Goal: Transaction & Acquisition: Purchase product/service

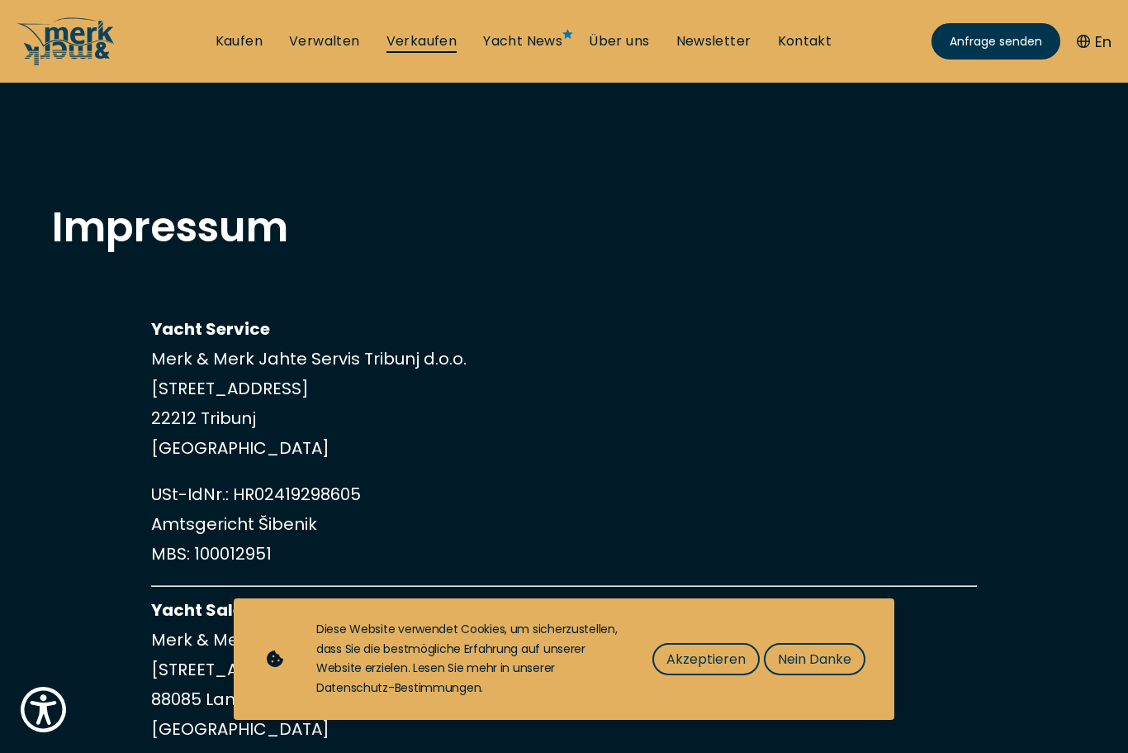
click at [452, 35] on link "Verkaufen" at bounding box center [422, 41] width 71 height 18
select select "sell"
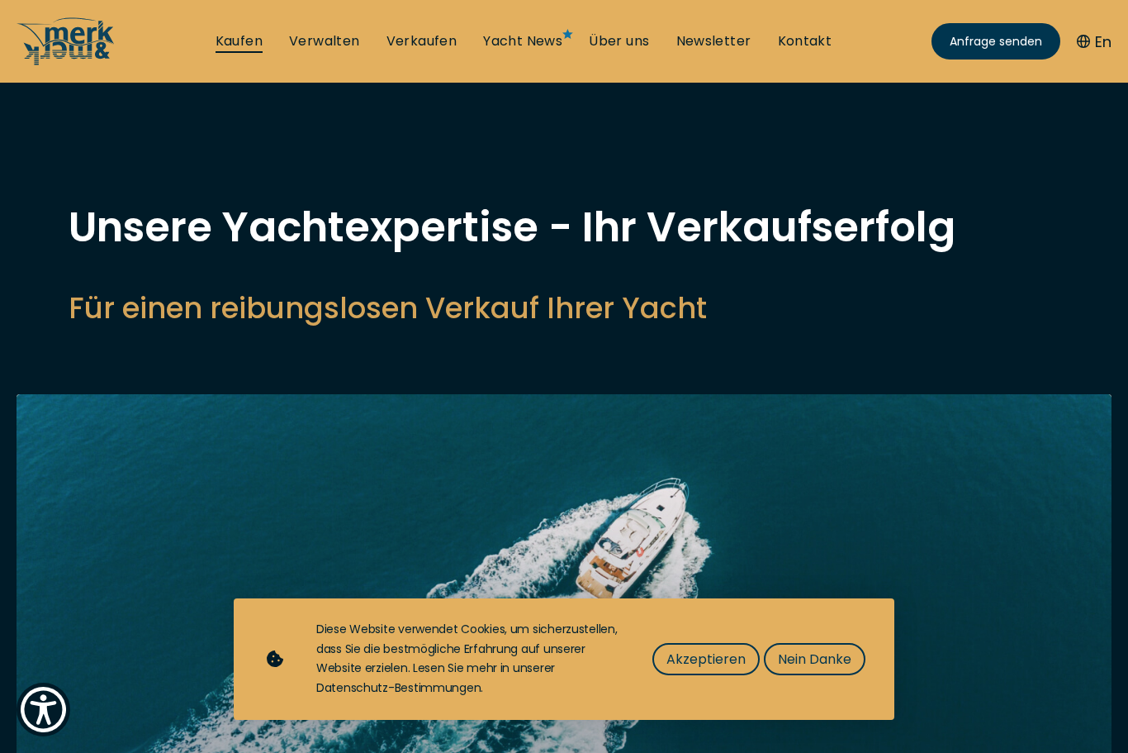
click at [247, 44] on link "Kaufen" at bounding box center [239, 41] width 47 height 18
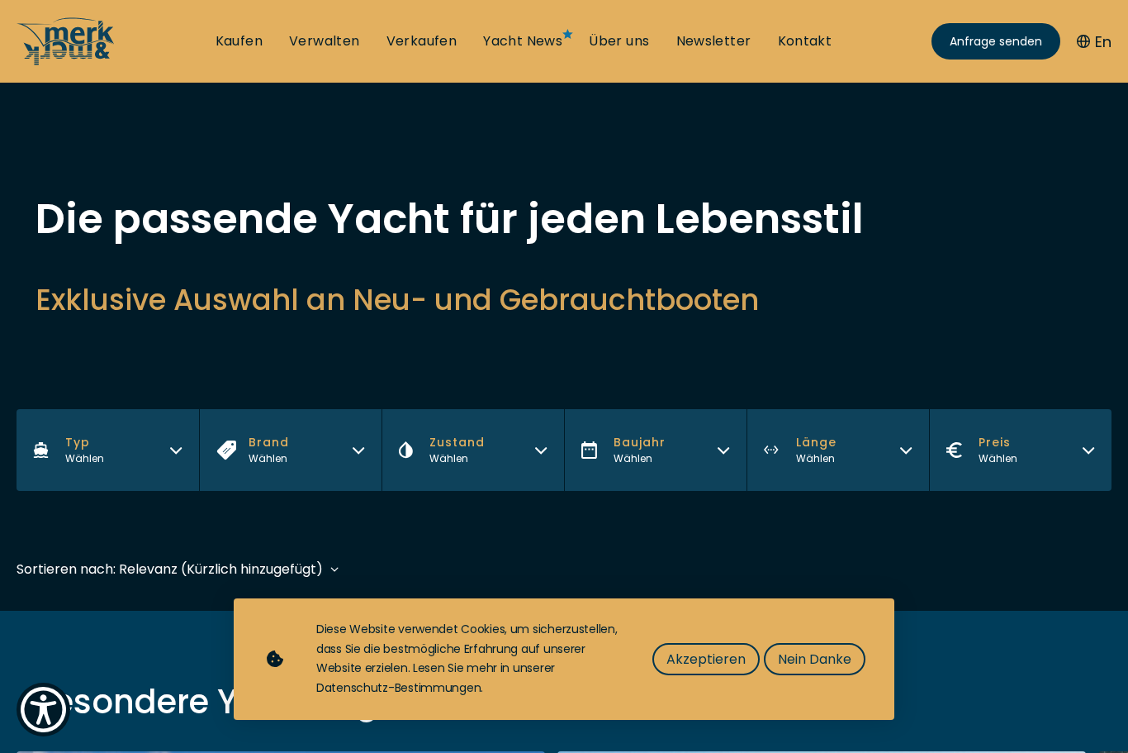
click at [358, 451] on icon "button" at bounding box center [358, 447] width 13 height 13
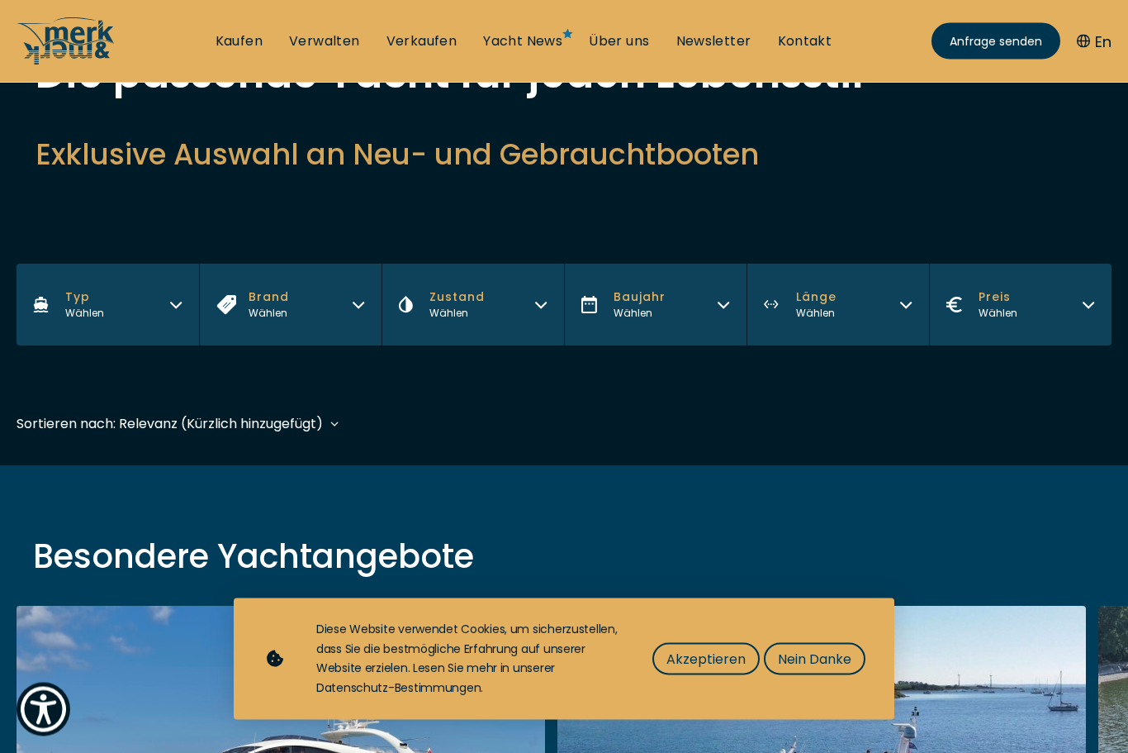
scroll to position [145, 0]
click at [369, 297] on button "Brand Wählen" at bounding box center [290, 305] width 183 height 82
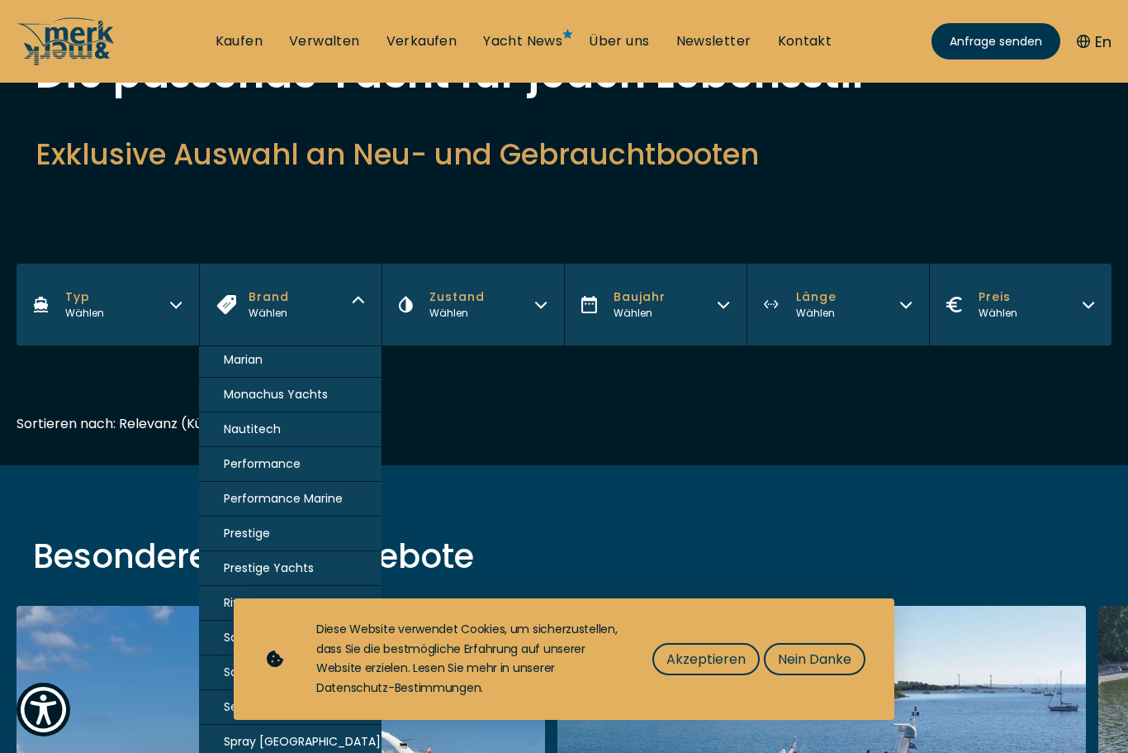
scroll to position [1010, 0]
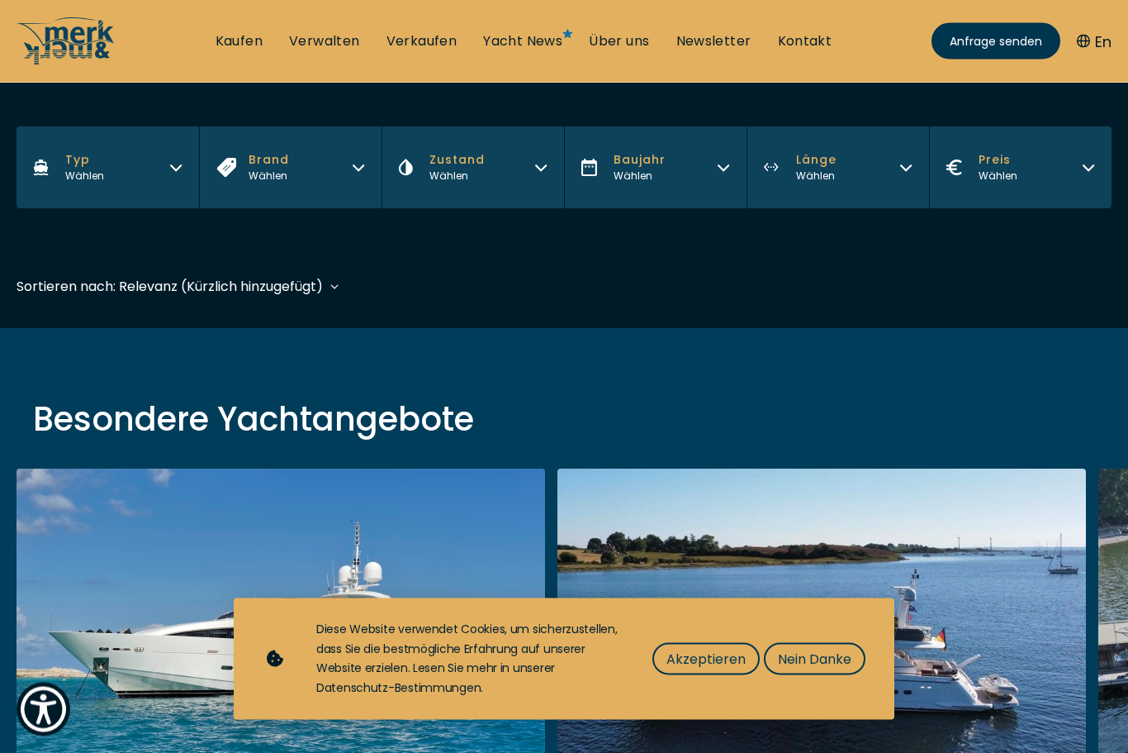
click at [358, 173] on button "Brand Wählen" at bounding box center [290, 168] width 183 height 82
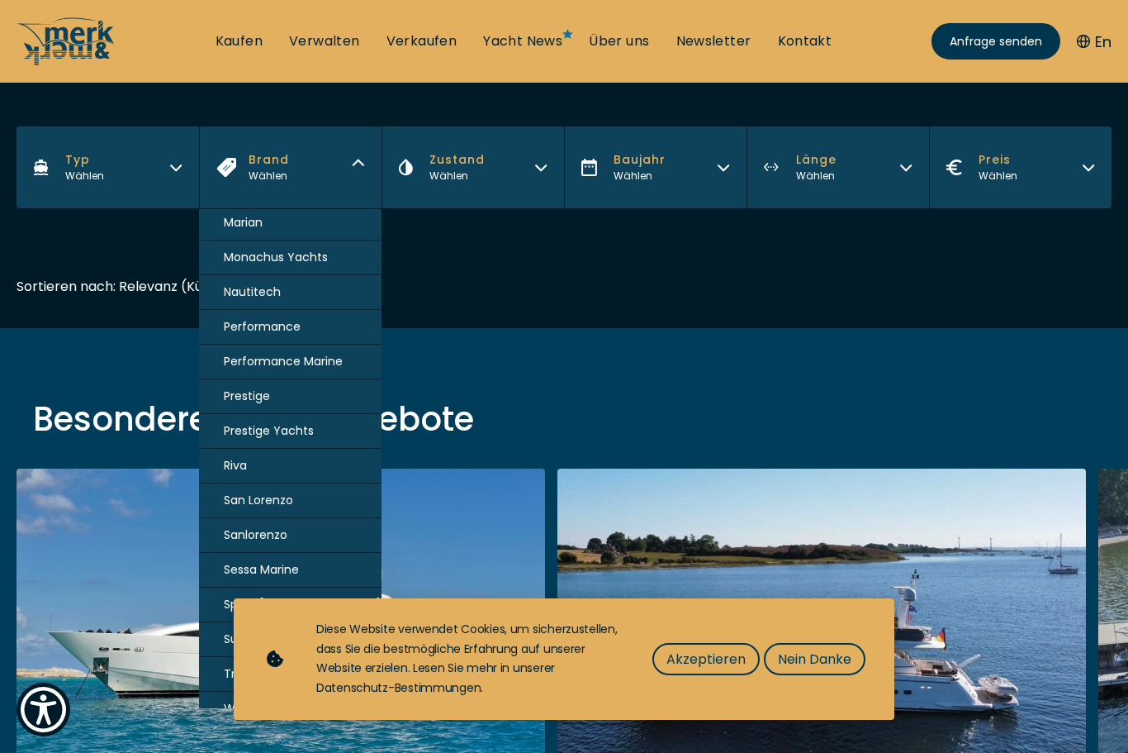
click at [297, 578] on span "Sessa Marine" at bounding box center [261, 569] width 75 height 17
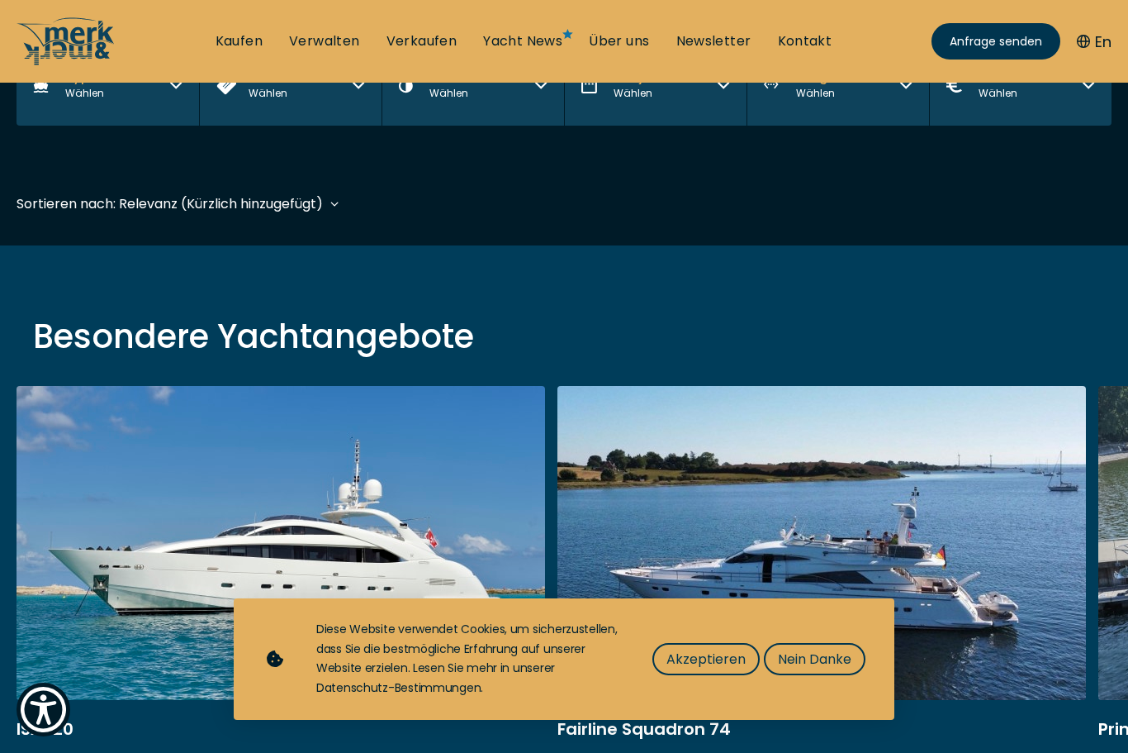
scroll to position [409, 0]
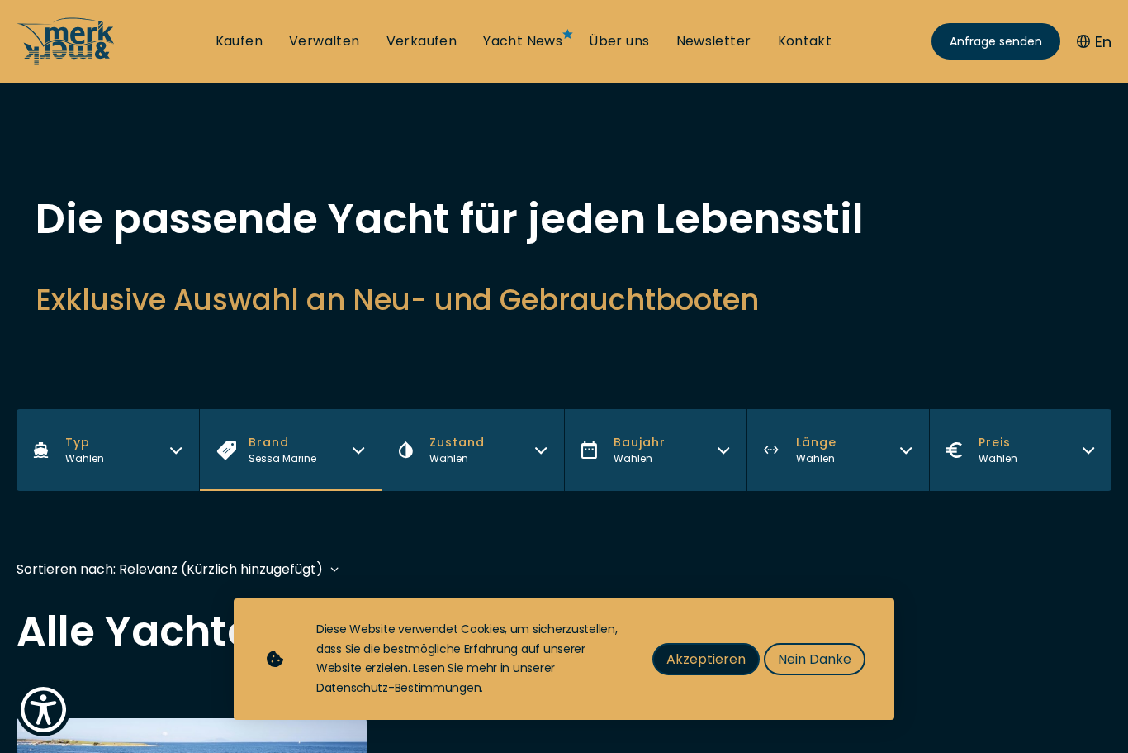
click at [715, 669] on span "Akzeptieren" at bounding box center [706, 658] width 79 height 21
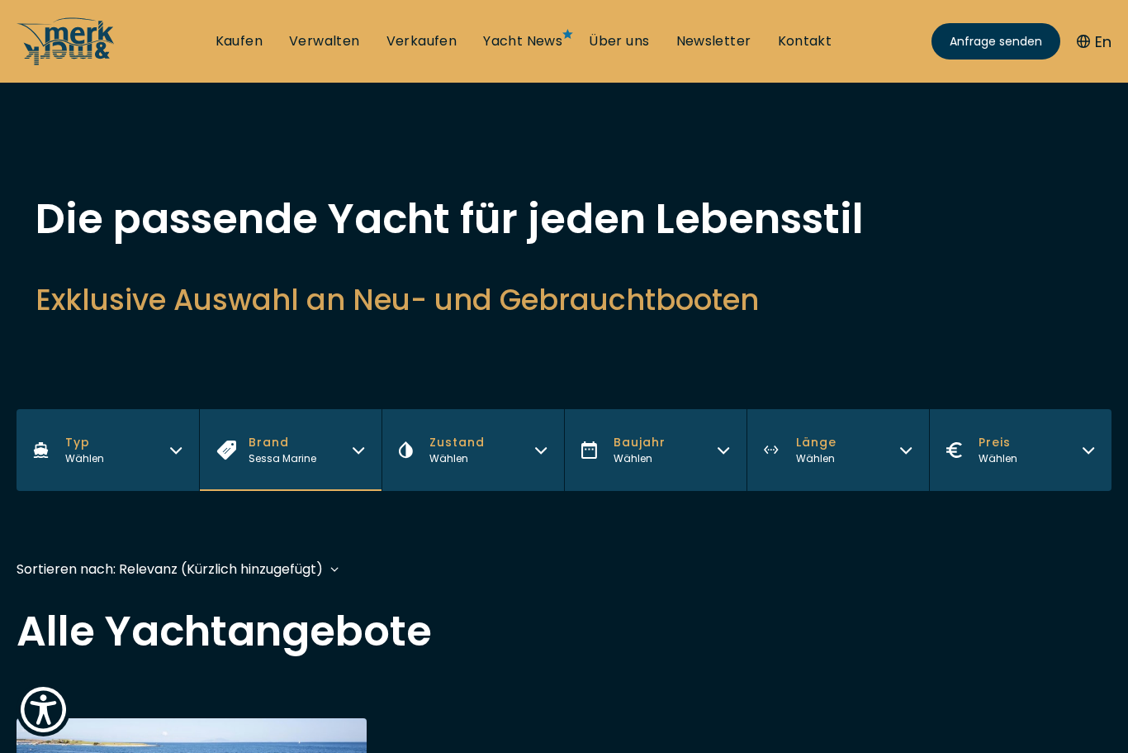
click at [358, 452] on icon "button" at bounding box center [358, 447] width 13 height 13
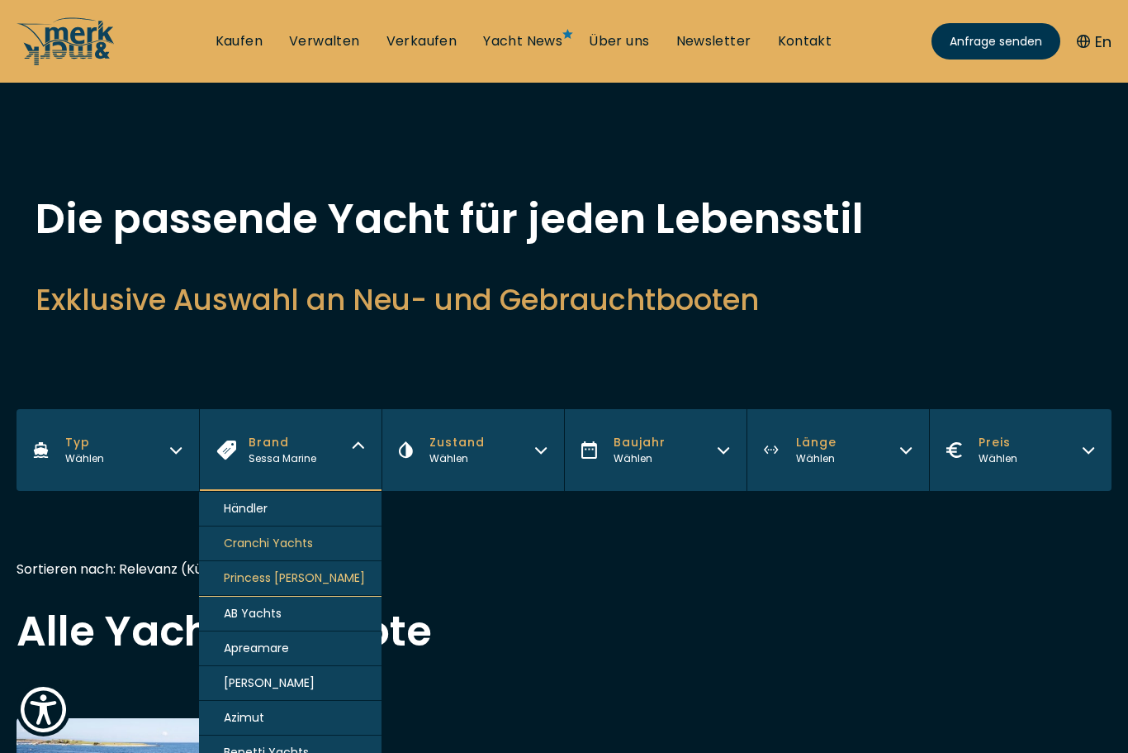
click at [303, 552] on span "Cranchi Yachts" at bounding box center [268, 542] width 89 height 17
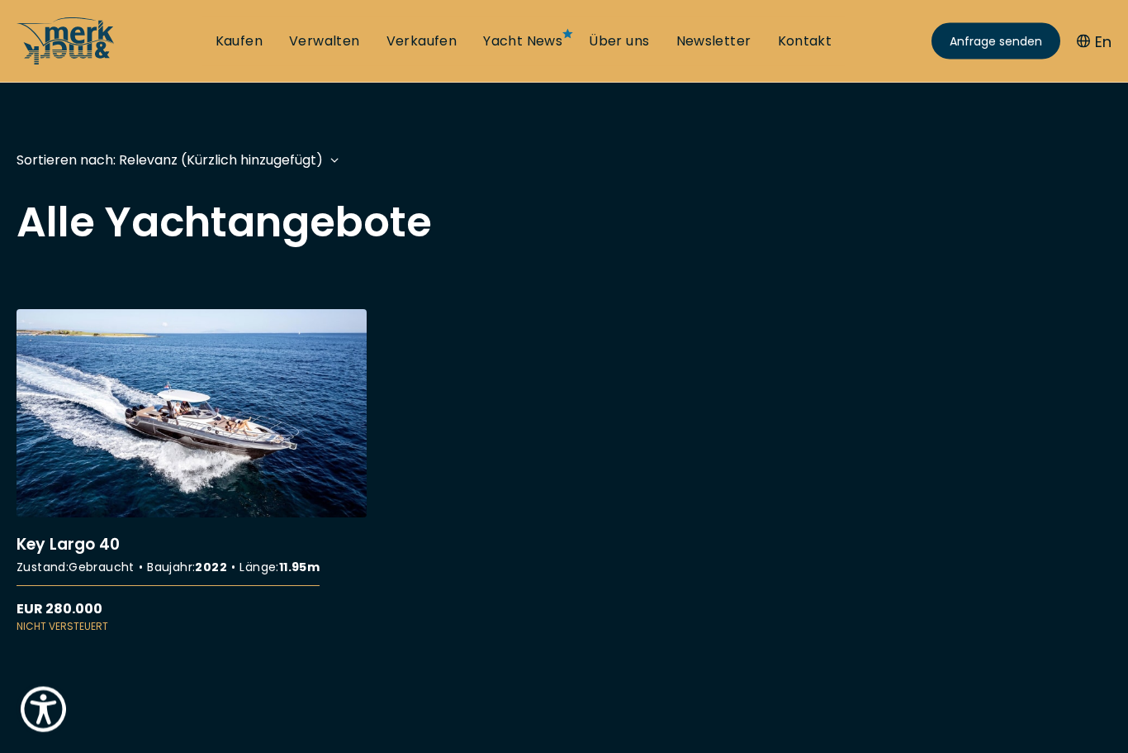
scroll to position [409, 0]
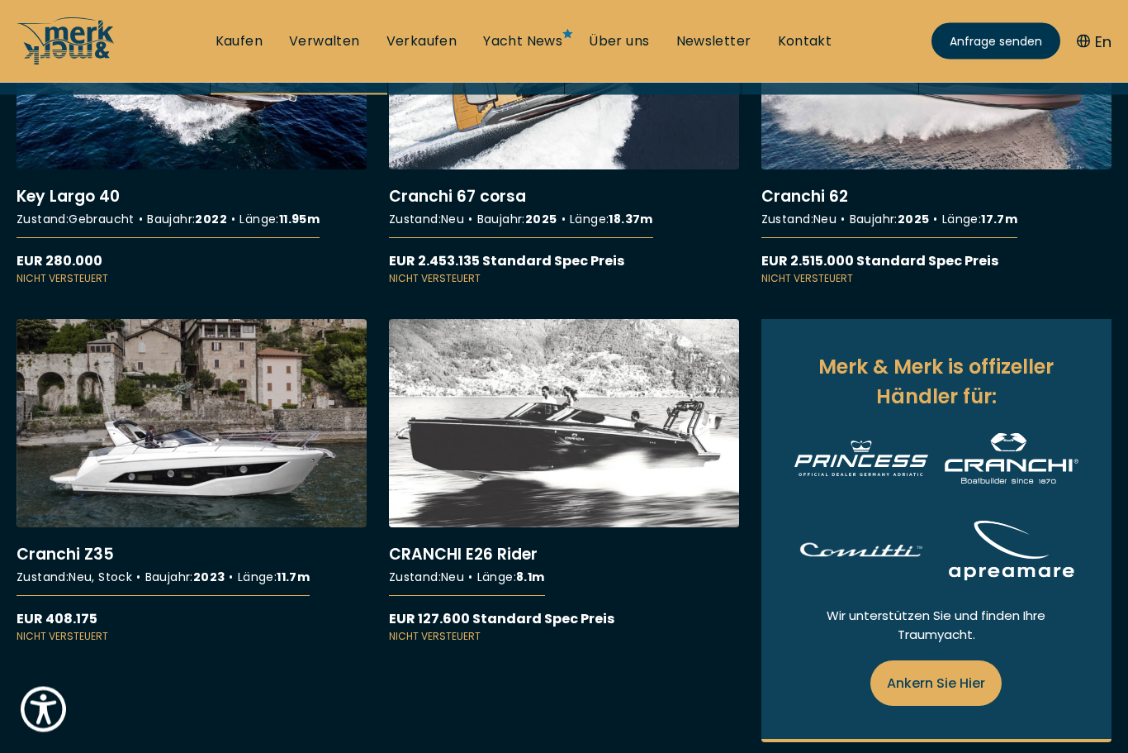
scroll to position [765, 0]
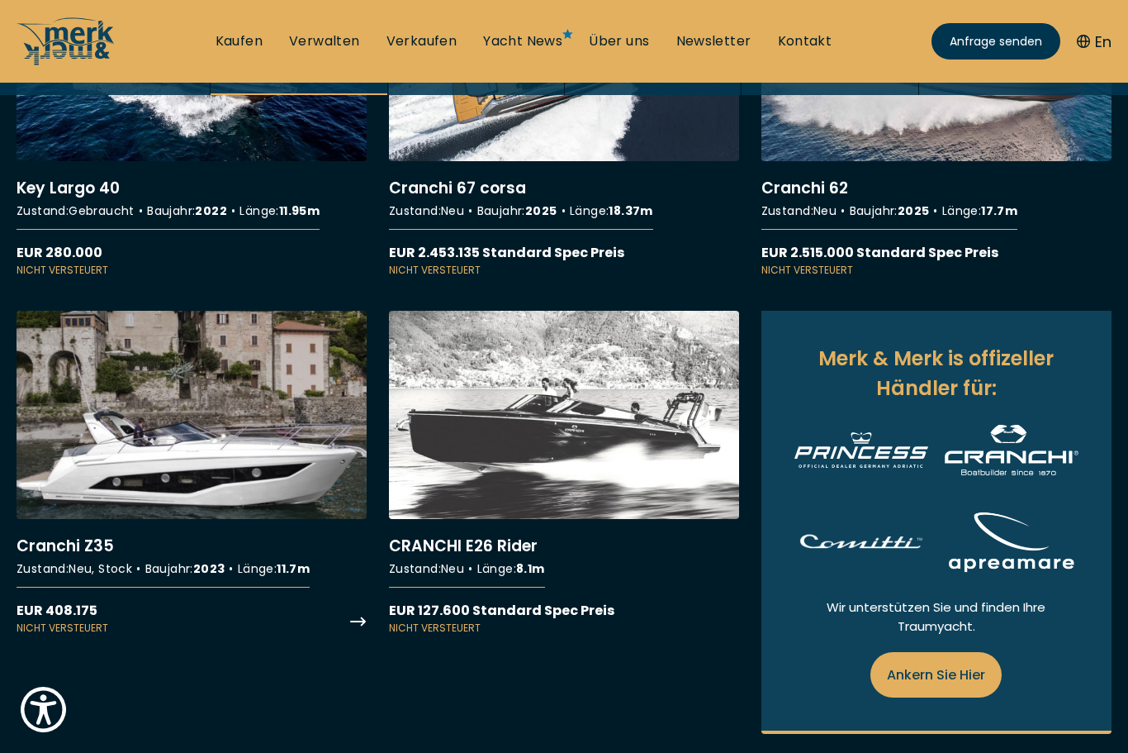
click at [259, 434] on link "More details about Cranchi Z35" at bounding box center [192, 473] width 350 height 325
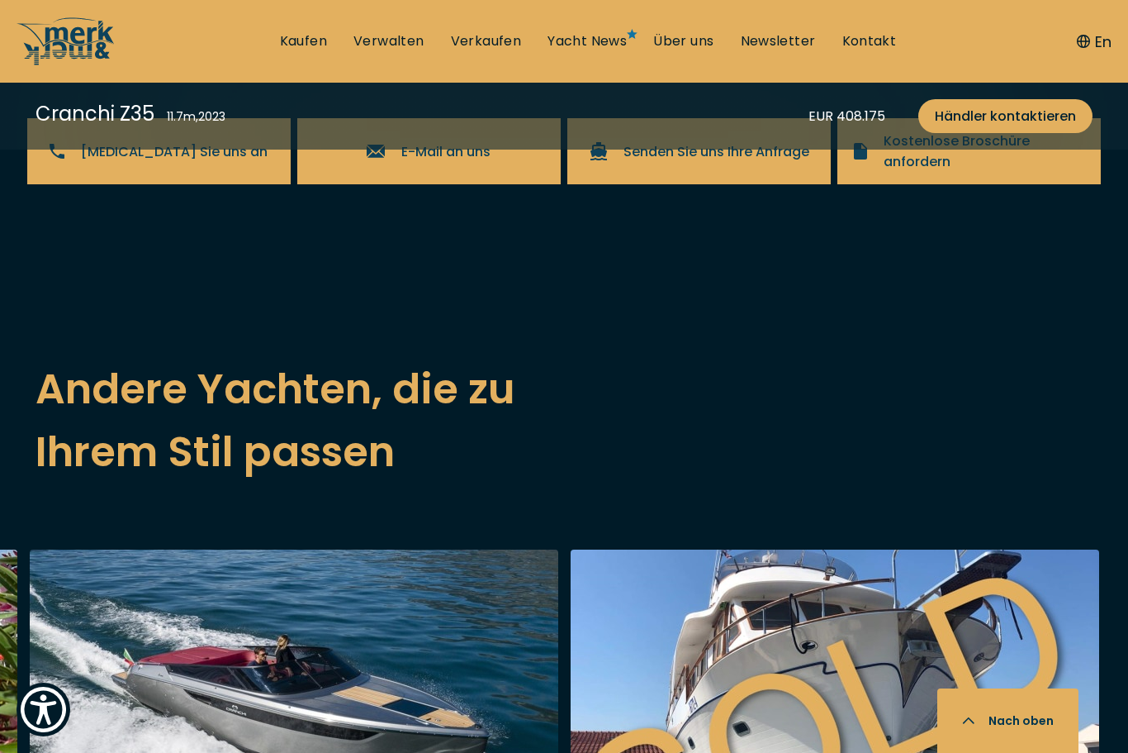
scroll to position [3240, 0]
